Goal: Communication & Community: Answer question/provide support

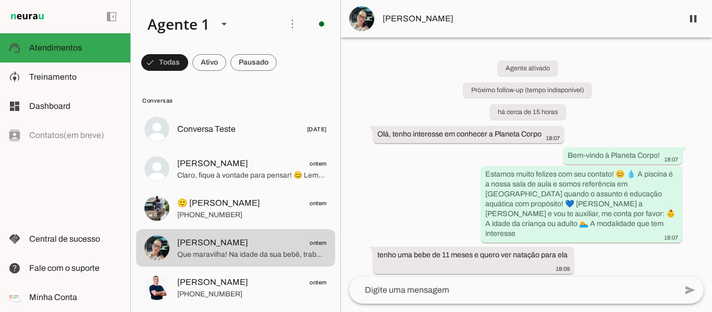
scroll to position [251, 0]
